Goal: Task Accomplishment & Management: Manage account settings

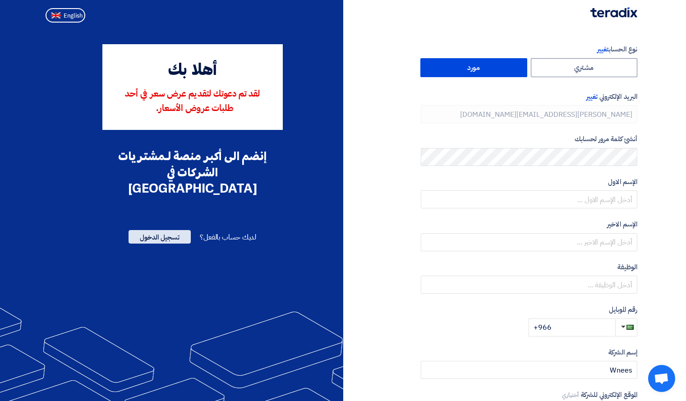
click at [178, 230] on span "تسجيل الدخول" at bounding box center [159, 237] width 62 height 14
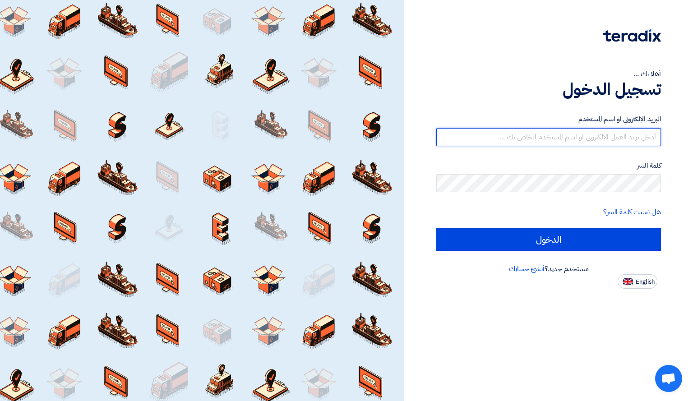
click at [591, 136] on input "text" at bounding box center [548, 137] width 225 height 18
type input "[PERSON_NAME][EMAIL_ADDRESS][DOMAIN_NAME]"
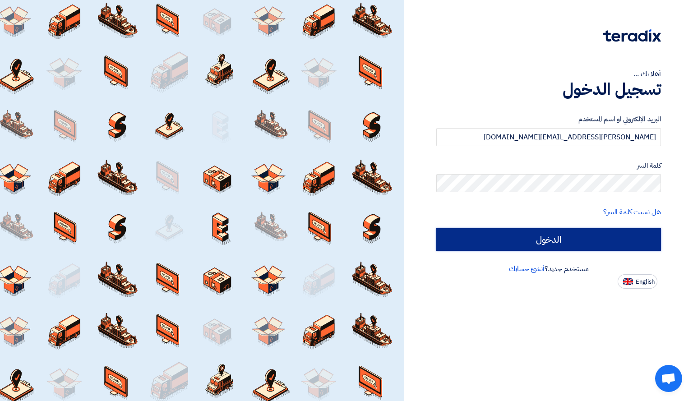
click at [531, 247] on input "الدخول" at bounding box center [548, 239] width 225 height 23
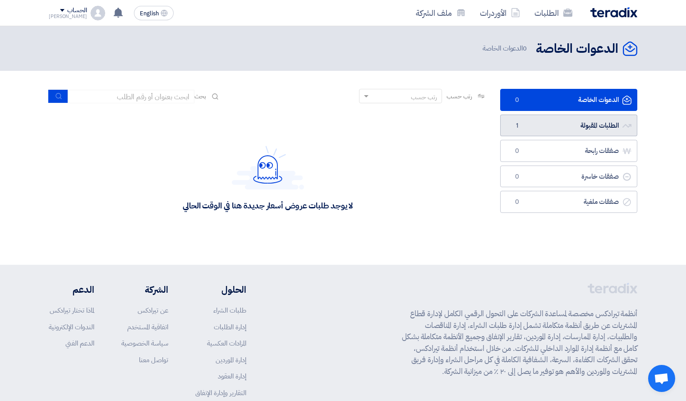
click at [591, 124] on link "الطلبات المقبولة الطلبات المقبولة 1" at bounding box center [568, 126] width 137 height 22
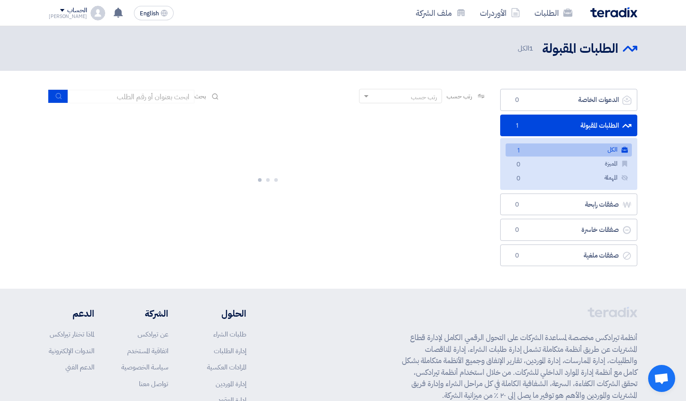
click at [592, 151] on link "الكل الكل 1" at bounding box center [568, 149] width 126 height 13
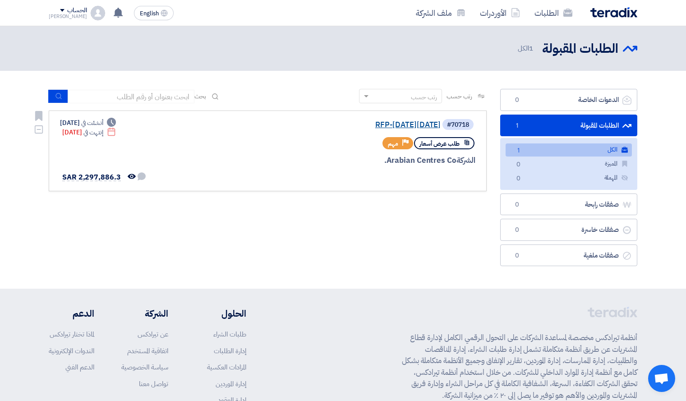
click at [370, 126] on link "RFP-[DATE][DATE]" at bounding box center [350, 125] width 180 height 8
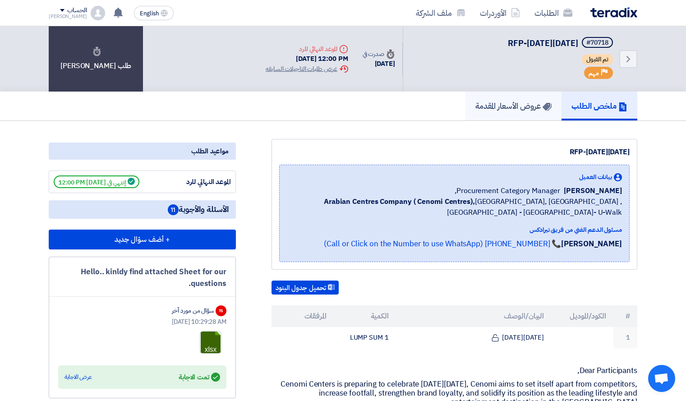
click at [485, 107] on h5 "عروض الأسعار المقدمة" at bounding box center [513, 106] width 76 height 10
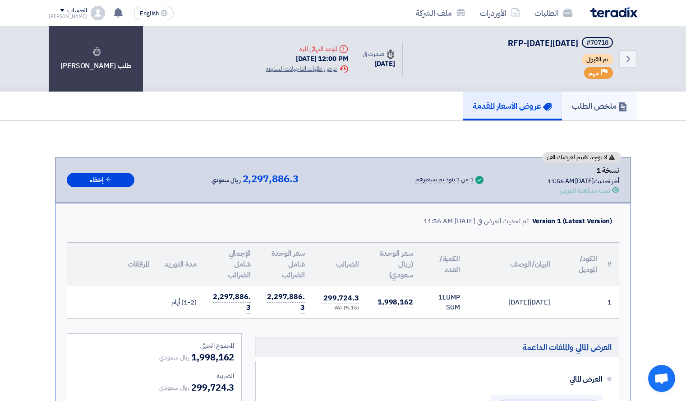
click at [587, 101] on h5 "ملخص الطلب" at bounding box center [599, 106] width 55 height 10
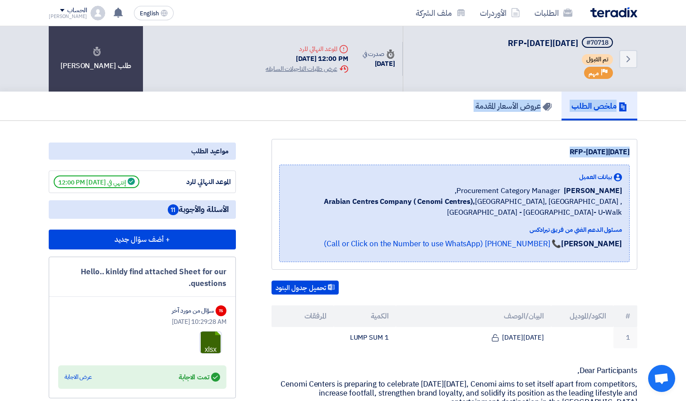
drag, startPoint x: 664, startPoint y: 106, endPoint x: 662, endPoint y: 168, distance: 61.8
click at [524, 107] on h5 "عروض الأسعار المقدمة" at bounding box center [513, 106] width 76 height 10
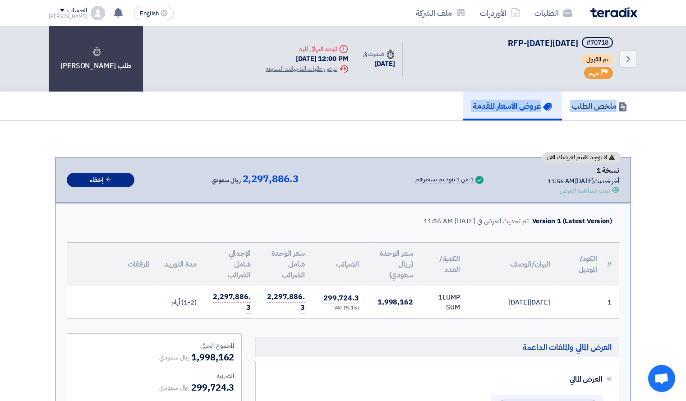
click at [95, 184] on button "إخفاء" at bounding box center [101, 180] width 68 height 15
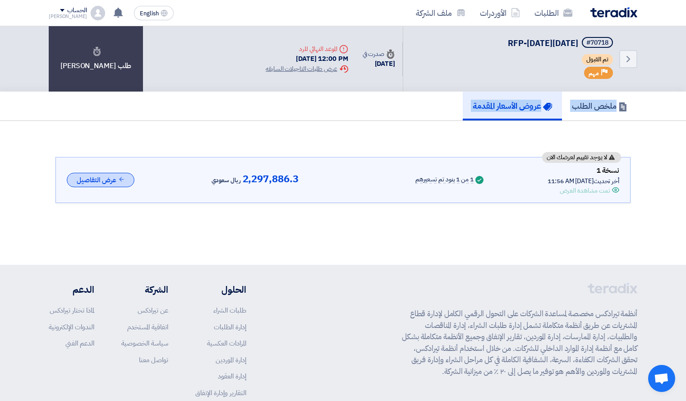
click at [95, 184] on button "عرض التفاصيل" at bounding box center [101, 180] width 68 height 15
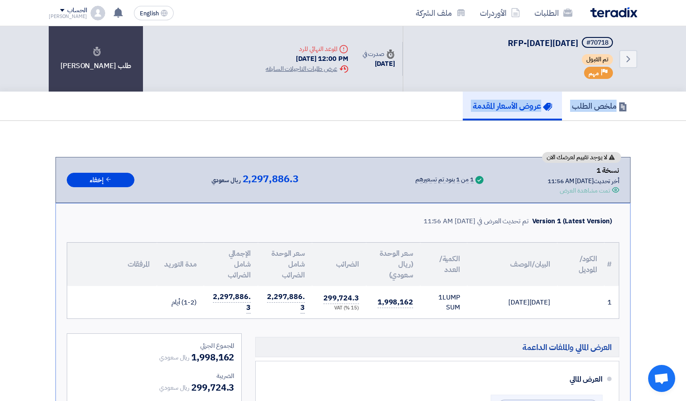
drag, startPoint x: 682, startPoint y: 151, endPoint x: 683, endPoint y: 168, distance: 17.2
click at [604, 189] on div "تمت مشاهدة العرض" at bounding box center [585, 190] width 50 height 9
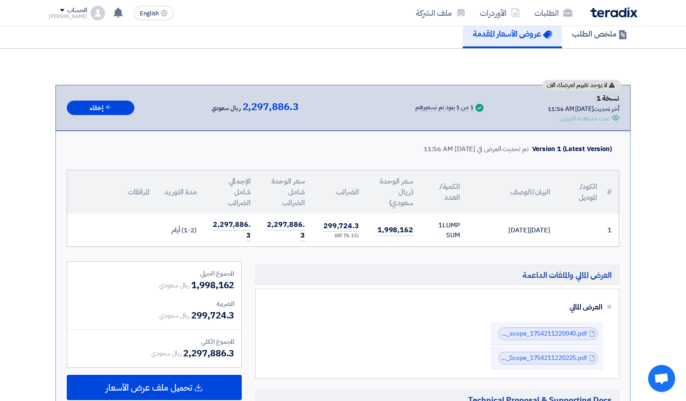
scroll to position [77, 0]
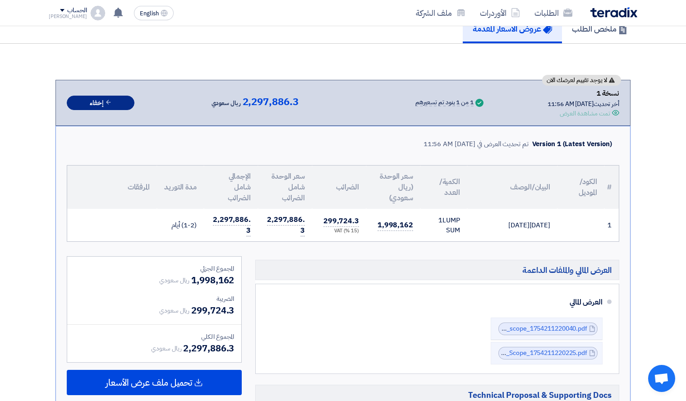
click at [92, 104] on button "إخفاء" at bounding box center [101, 103] width 68 height 15
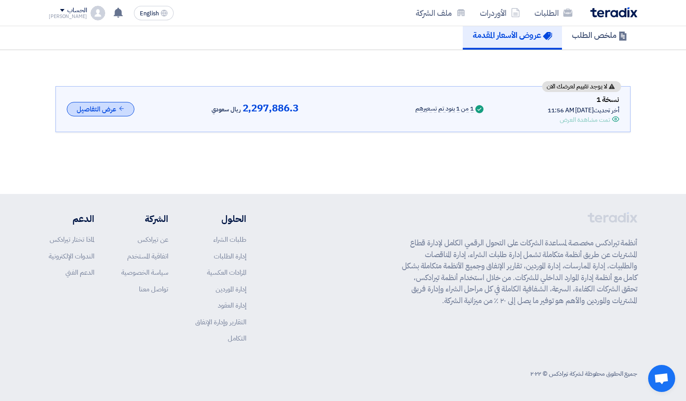
click at [111, 114] on button "عرض التفاصيل" at bounding box center [101, 109] width 68 height 15
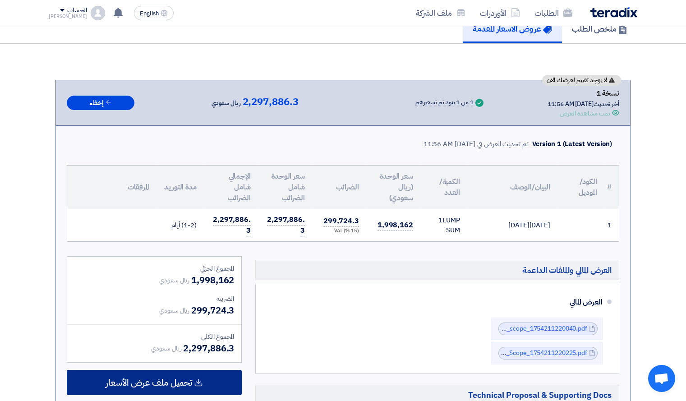
click at [204, 372] on div "تحميل ملف عرض الأسعار" at bounding box center [154, 382] width 175 height 25
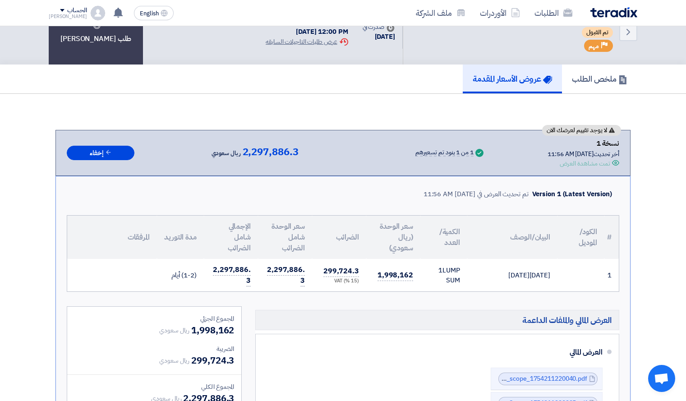
scroll to position [0, 0]
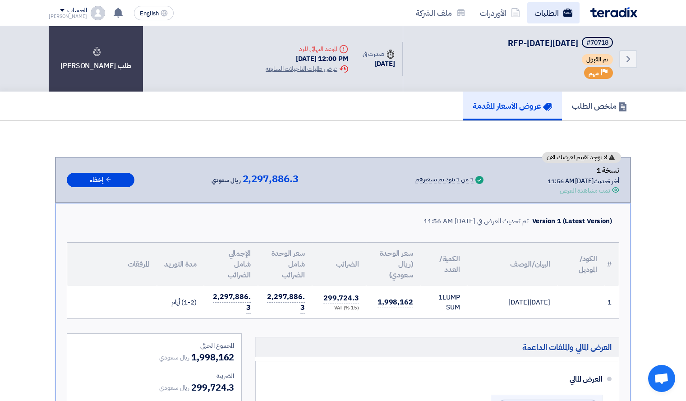
click at [541, 11] on link "الطلبات" at bounding box center [553, 12] width 52 height 21
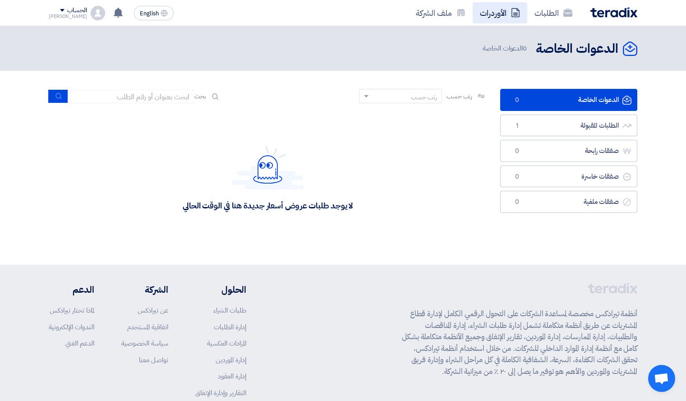
click at [508, 15] on link "الأوردرات" at bounding box center [500, 12] width 55 height 21
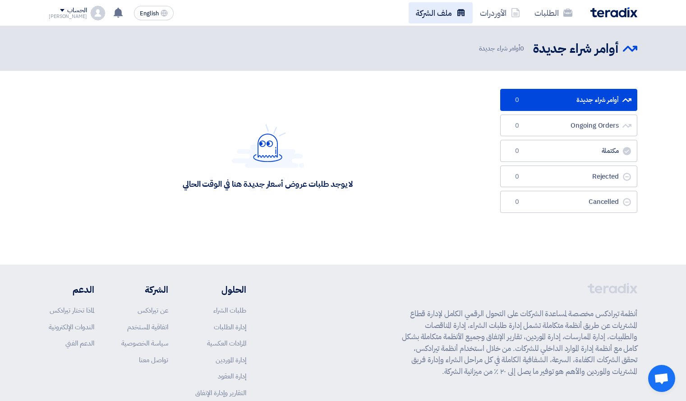
click at [460, 16] on icon at bounding box center [460, 12] width 9 height 9
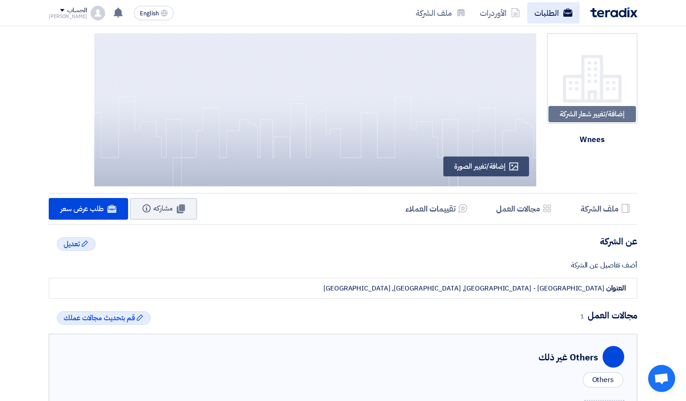
click at [556, 16] on link "الطلبات" at bounding box center [553, 12] width 52 height 21
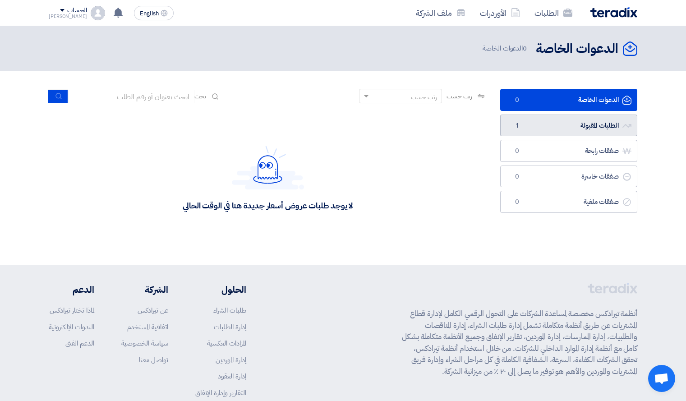
click at [587, 118] on link "الطلبات المقبولة الطلبات المقبولة 1" at bounding box center [568, 126] width 137 height 22
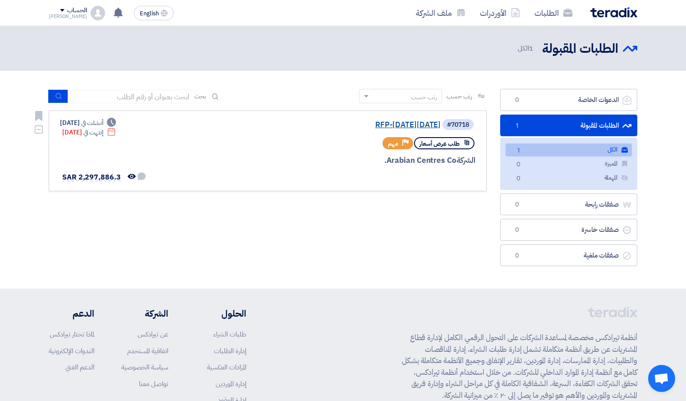
click at [428, 121] on link "RFP-[DATE][DATE]" at bounding box center [350, 125] width 180 height 8
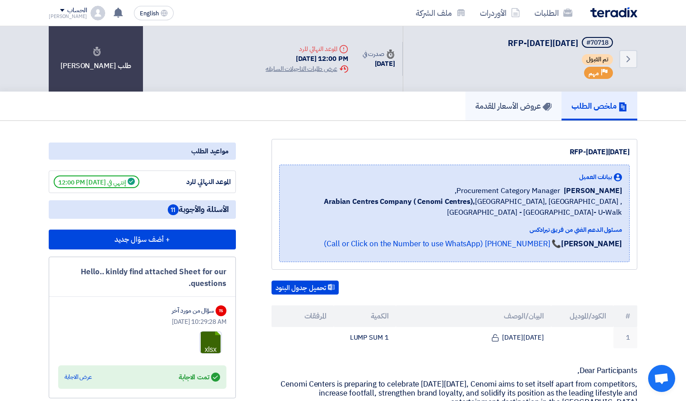
click at [507, 115] on link "عروض الأسعار المقدمة" at bounding box center [513, 106] width 96 height 29
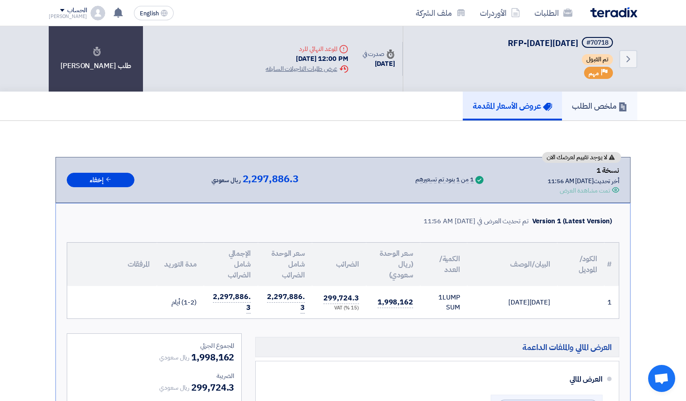
click at [585, 114] on link "ملخص الطلب" at bounding box center [599, 106] width 75 height 29
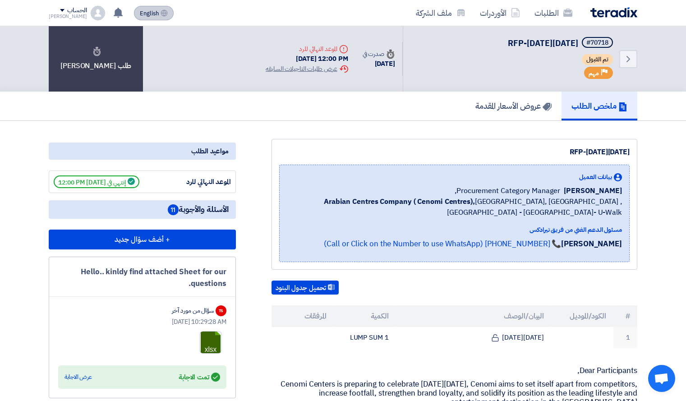
click at [140, 14] on span "English" at bounding box center [149, 13] width 19 height 6
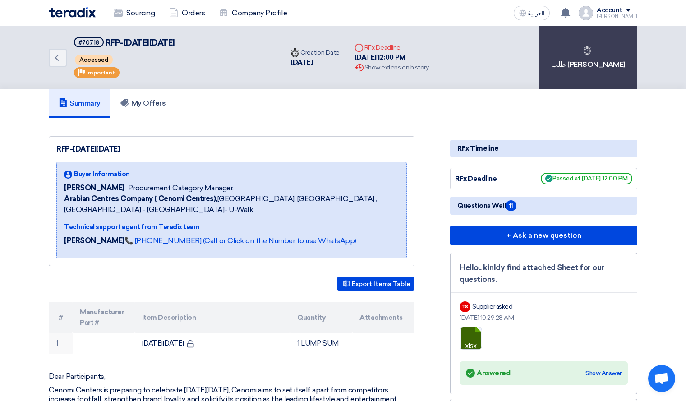
click at [80, 11] on img at bounding box center [72, 12] width 47 height 10
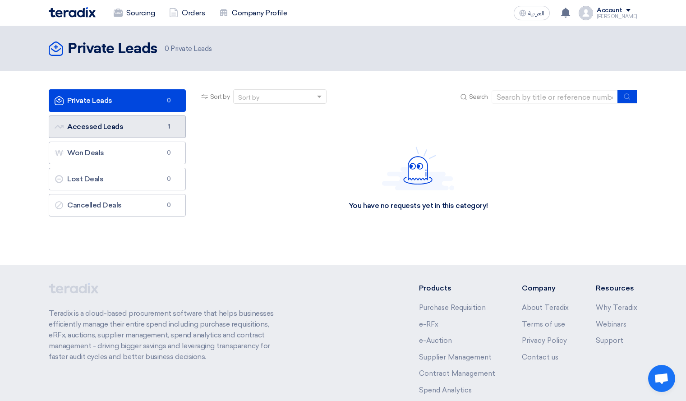
click at [125, 122] on link "Accessed Leads Accessed Leads 1" at bounding box center [117, 126] width 137 height 23
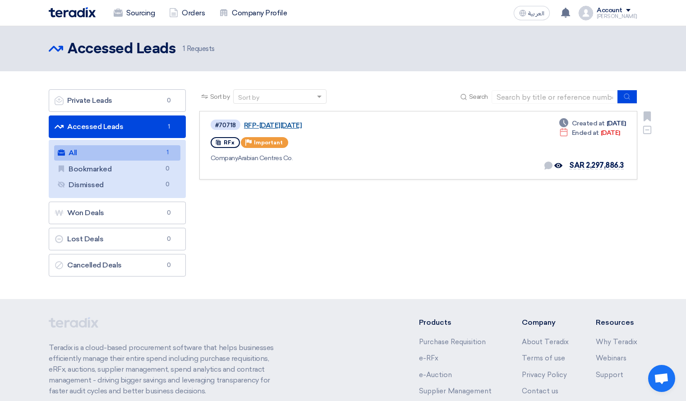
click at [317, 127] on link "RFP-[DATE][DATE]" at bounding box center [356, 125] width 225 height 8
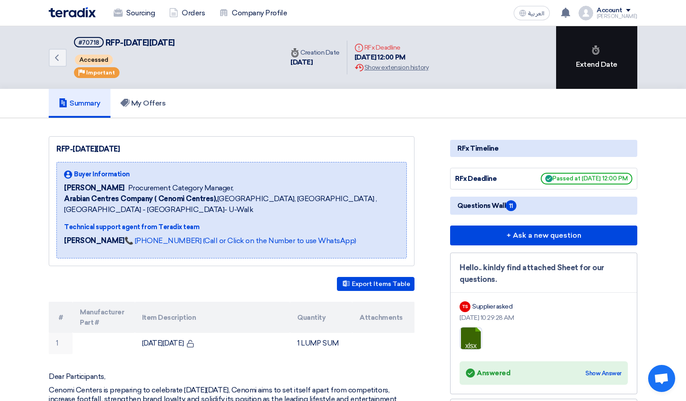
click at [608, 61] on div "Extend Date" at bounding box center [596, 57] width 81 height 63
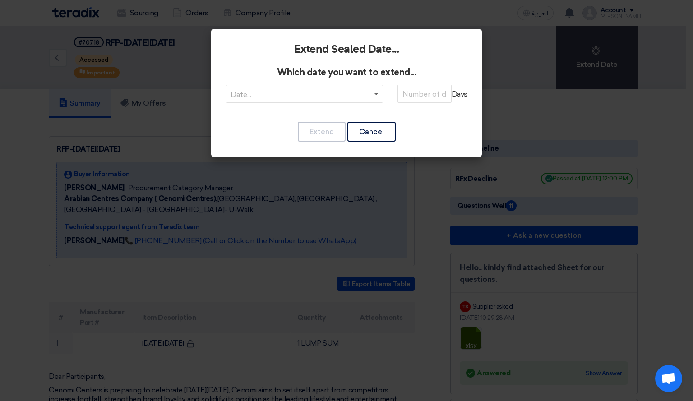
click at [375, 96] on span at bounding box center [377, 93] width 11 height 11
click at [371, 110] on div "RFQDeadline: [DATE]" at bounding box center [304, 112] width 157 height 18
click at [412, 99] on input "number" at bounding box center [424, 94] width 54 height 18
type input "1"
click at [324, 129] on button "Extend" at bounding box center [322, 132] width 48 height 20
